Goal: Obtain resource: Download file/media

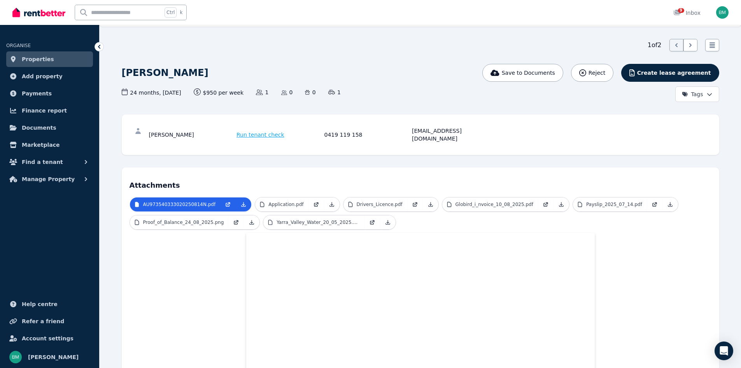
scroll to position [12, 0]
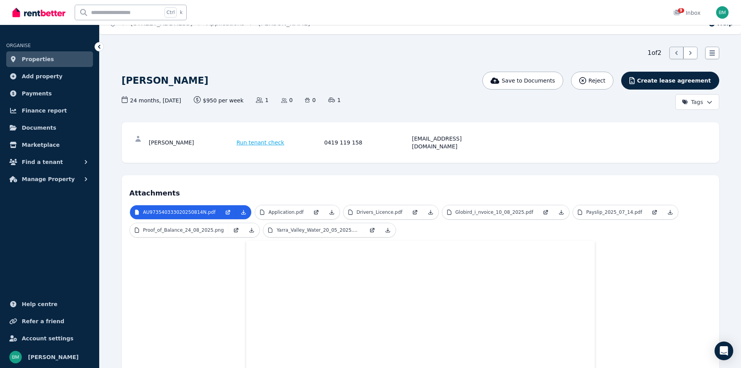
click at [50, 58] on link "Properties" at bounding box center [49, 59] width 87 height 16
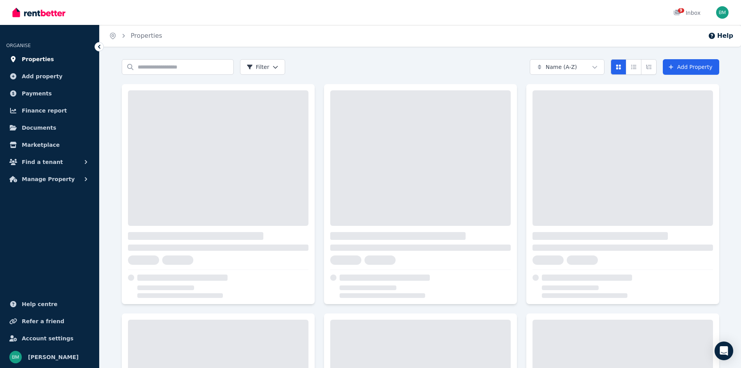
click at [28, 59] on span "Properties" at bounding box center [38, 58] width 32 height 9
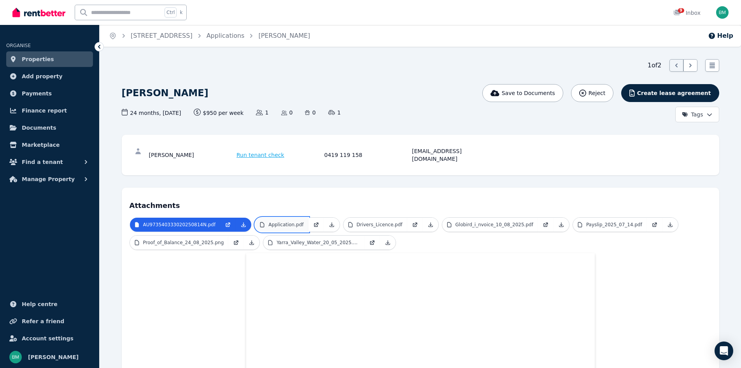
click at [288, 221] on p "Application.pdf" at bounding box center [285, 224] width 35 height 6
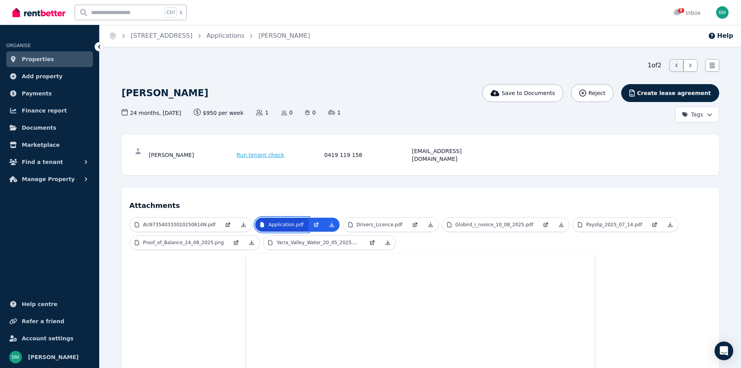
click at [288, 221] on p "Application.pdf" at bounding box center [285, 224] width 35 height 6
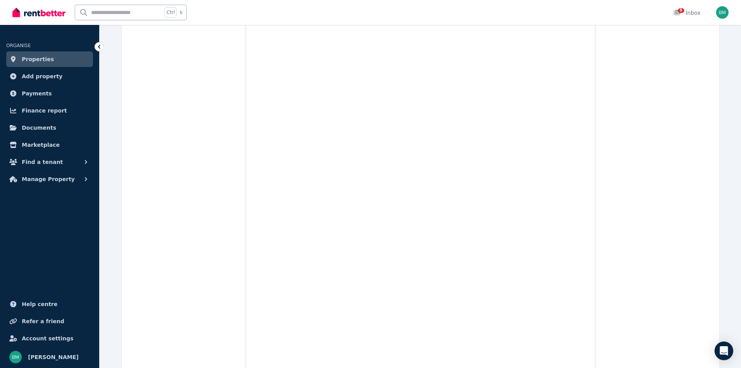
scroll to position [3240, 0]
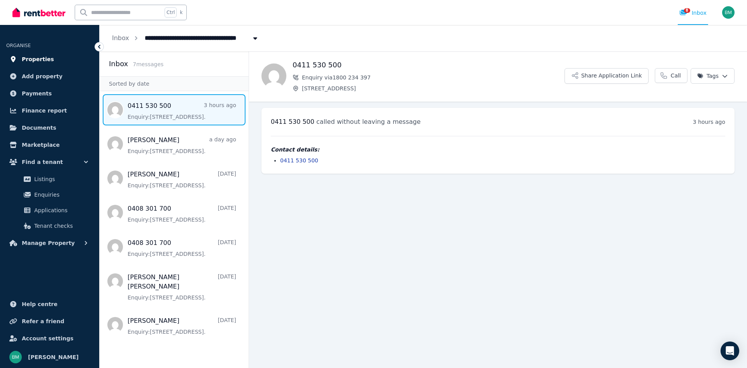
click at [35, 60] on span "Properties" at bounding box center [38, 58] width 32 height 9
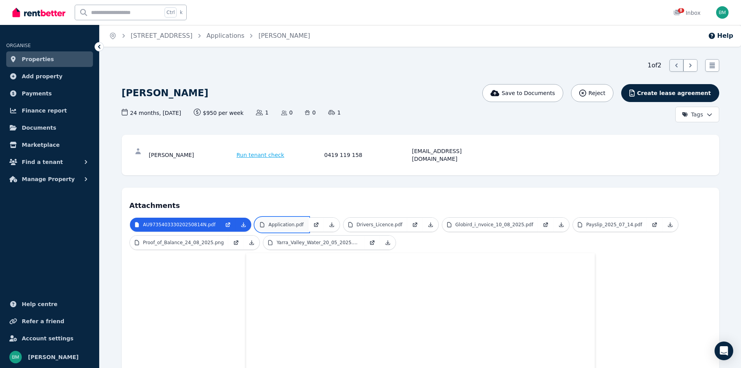
click at [280, 221] on p "Application.pdf" at bounding box center [285, 224] width 35 height 6
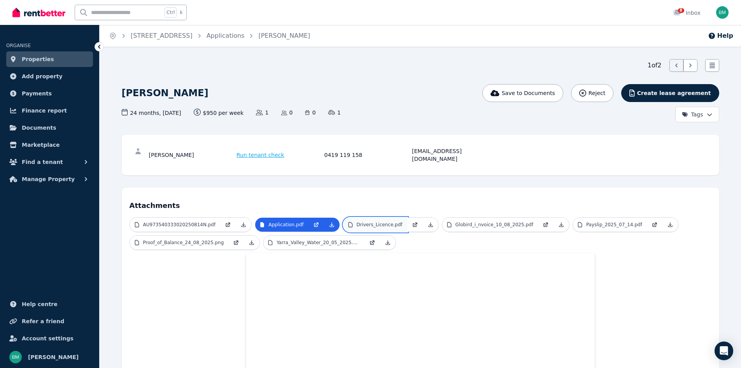
click at [366, 221] on p "Drivers_Licence.pdf" at bounding box center [380, 224] width 46 height 6
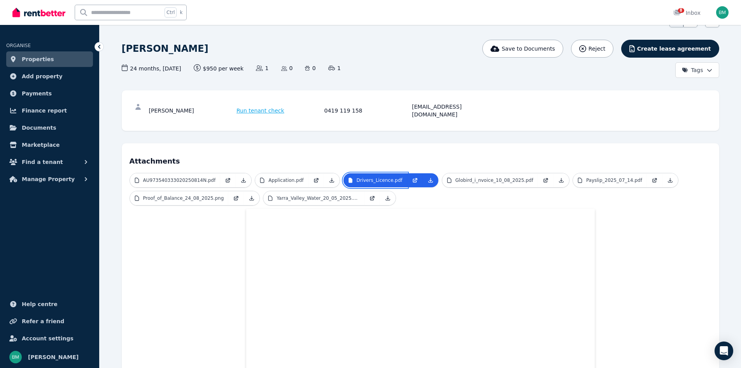
scroll to position [42, 0]
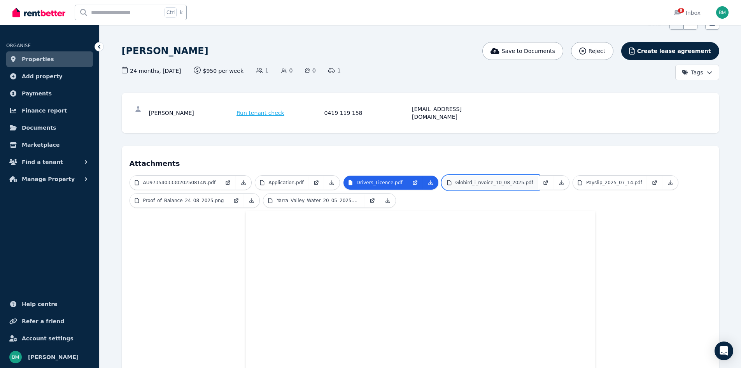
click at [476, 179] on p "Globird_i_nvoice_10_08_2025.pdf" at bounding box center [495, 182] width 78 height 6
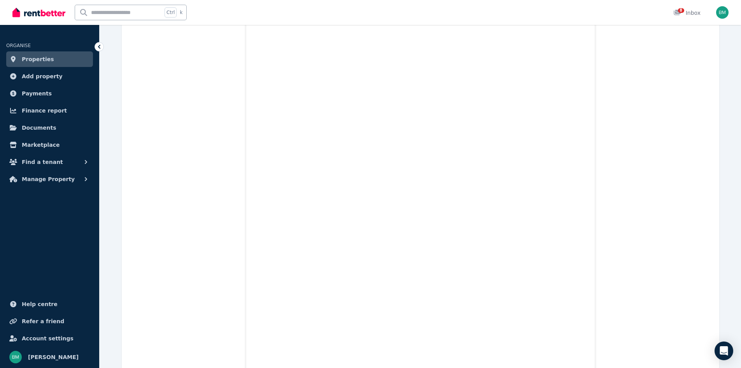
scroll to position [0, 0]
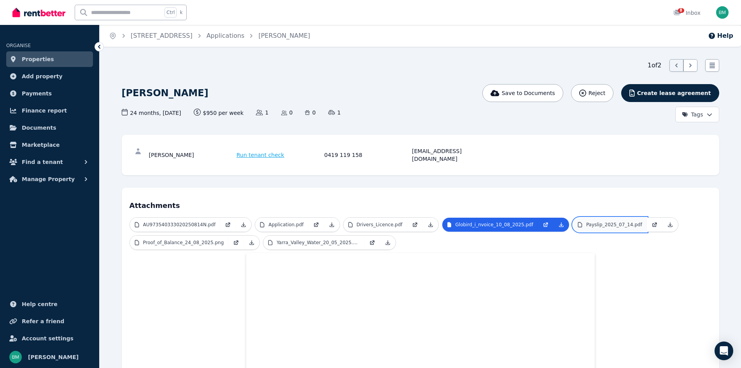
click at [591, 221] on p "Payslip_2025_07_14.pdf" at bounding box center [614, 224] width 56 height 6
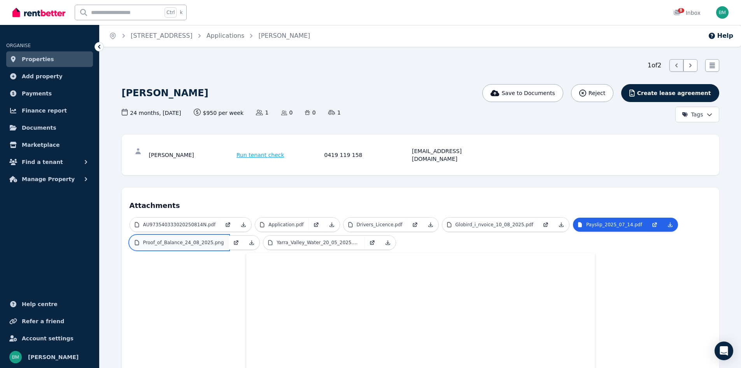
click at [177, 239] on p "Proof_of_Balance_24_08_2025.png" at bounding box center [183, 242] width 81 height 6
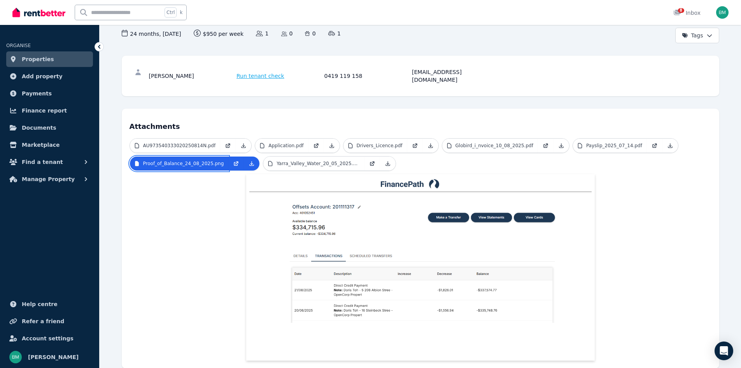
scroll to position [77, 0]
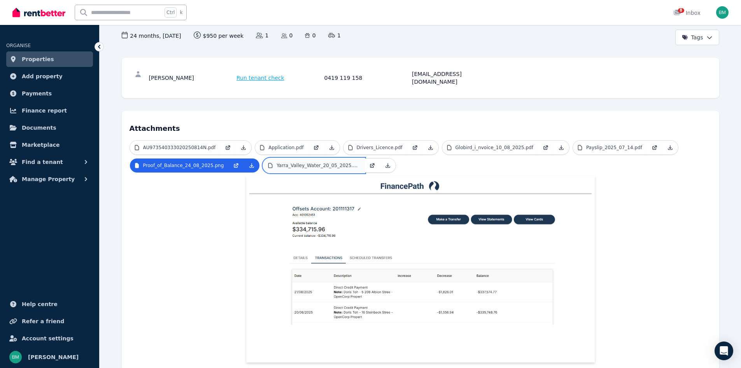
click at [304, 162] on p "Yarra_Valley_Water_20_05_2025.pdf" at bounding box center [318, 165] width 83 height 6
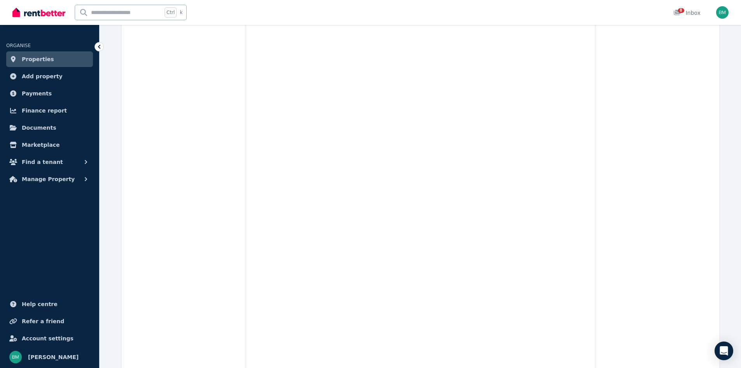
scroll to position [0, 0]
